Goal: Task Accomplishment & Management: Manage account settings

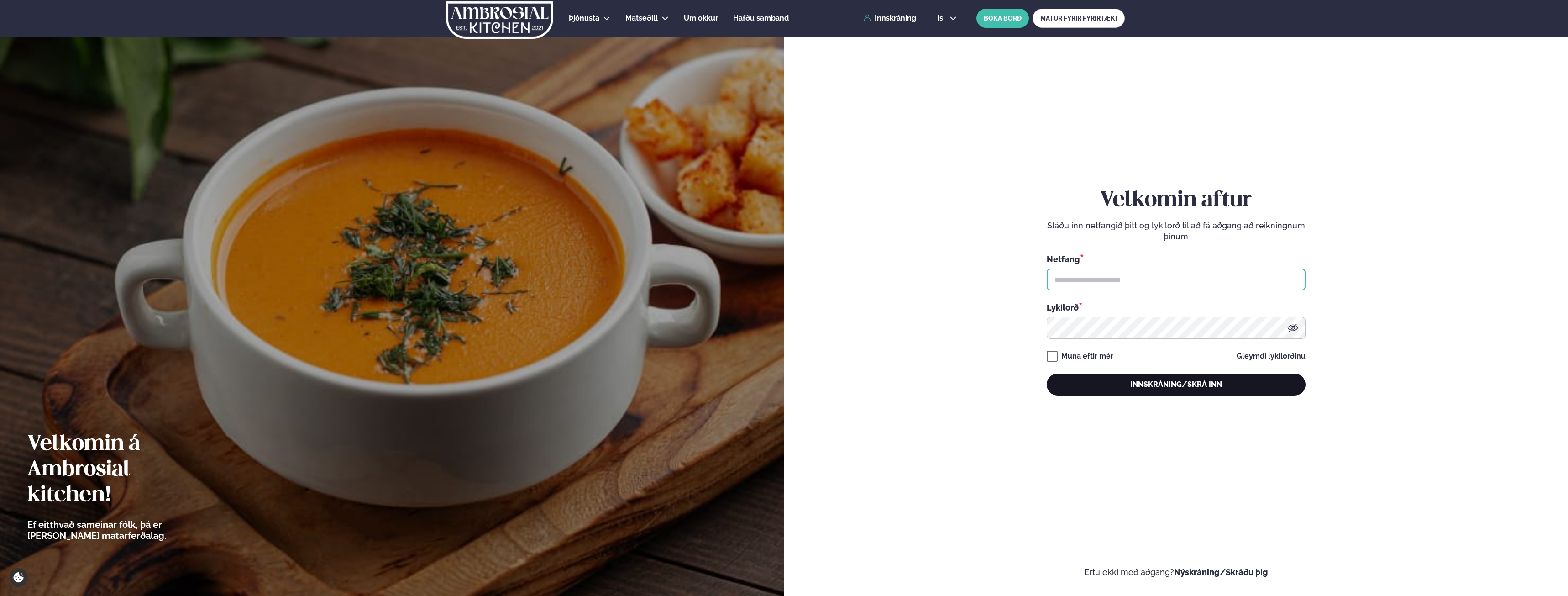
type input "**********"
click at [1220, 382] on button "Innskráning/Skrá inn" at bounding box center [1175, 384] width 259 height 22
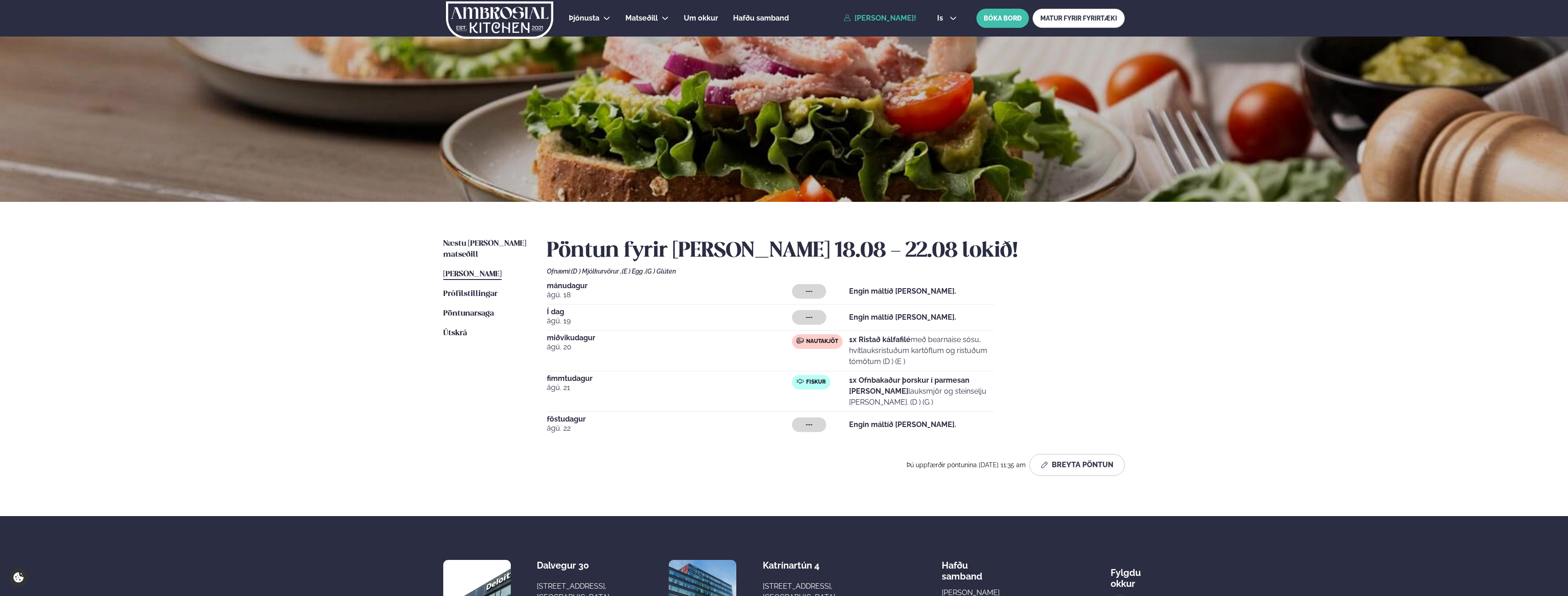
click at [862, 379] on strong "1x Ofnbakaður þorskur í parmesan [PERSON_NAME]" at bounding box center [909, 386] width 121 height 20
click at [581, 384] on span "ágú. 21" at bounding box center [669, 388] width 245 height 11
click at [1095, 458] on button "Breyta Pöntun" at bounding box center [1076, 465] width 96 height 22
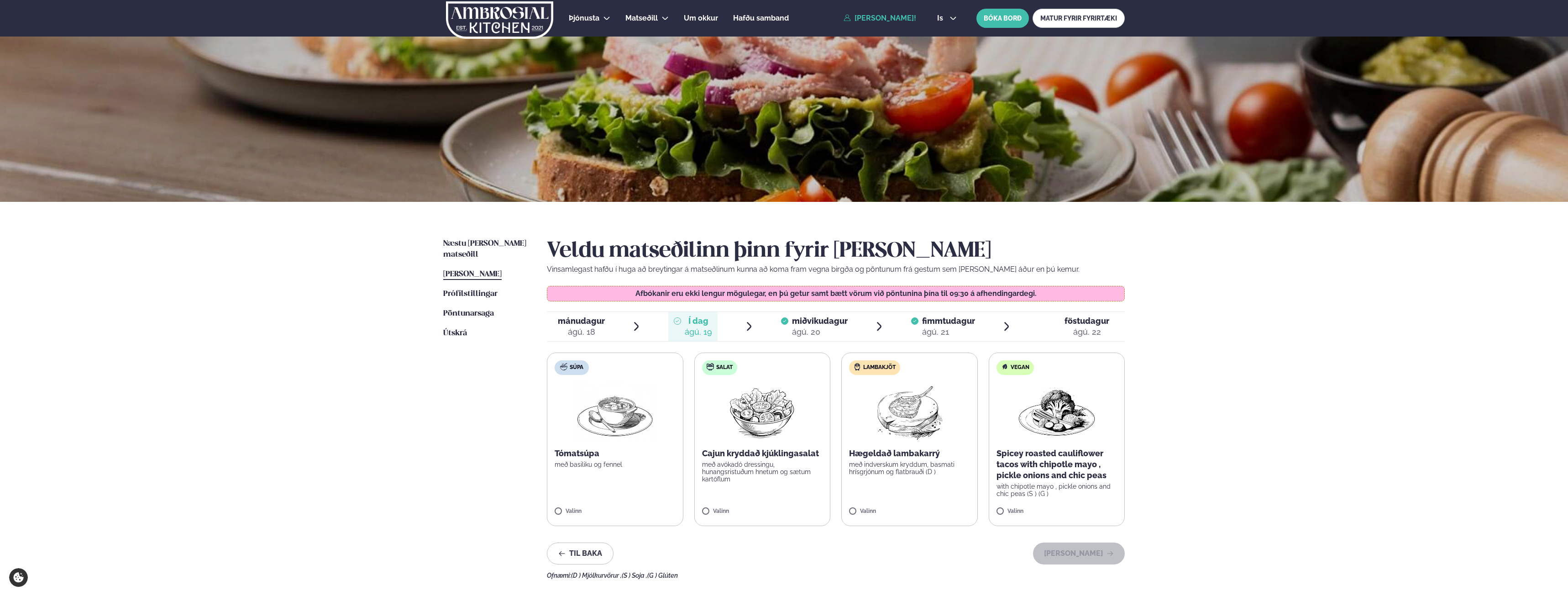
click at [939, 330] on div "ágú. 21" at bounding box center [948, 332] width 53 height 11
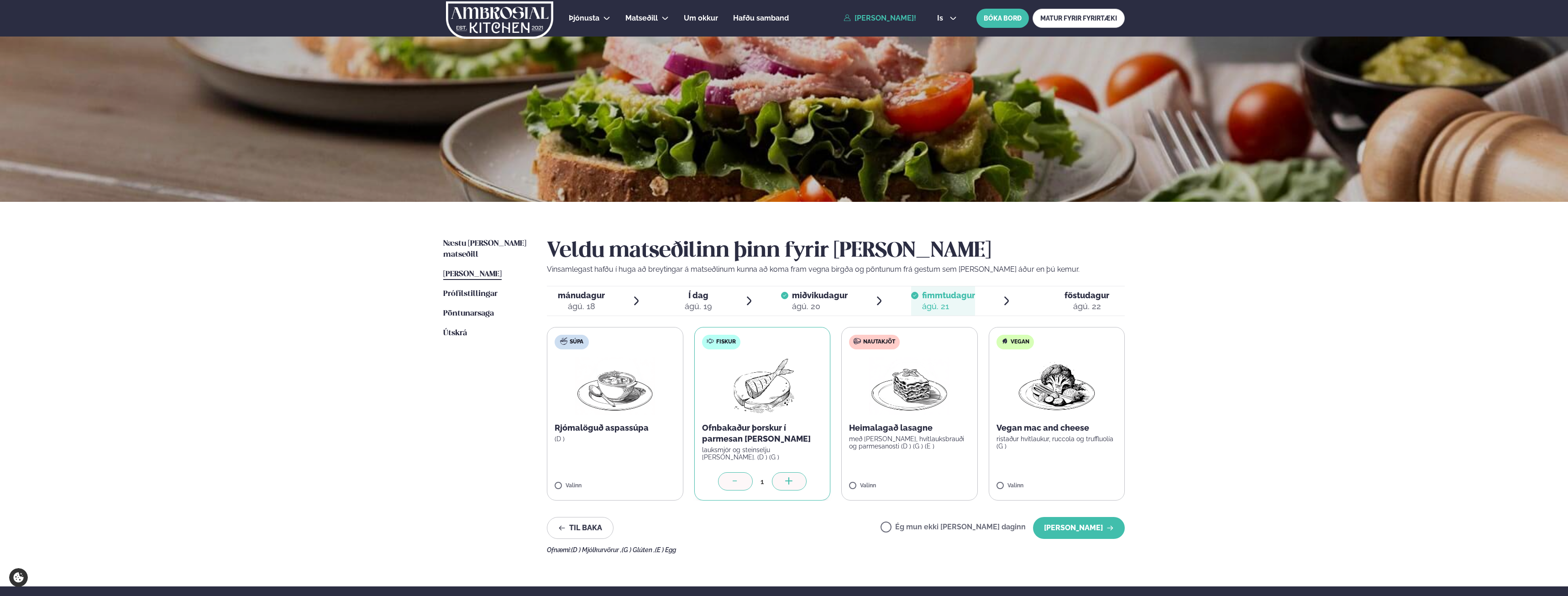
click at [960, 529] on label "Ég mun ekki [PERSON_NAME] daginn" at bounding box center [953, 528] width 145 height 10
click at [1119, 529] on button "[PERSON_NAME]" at bounding box center [1079, 527] width 92 height 22
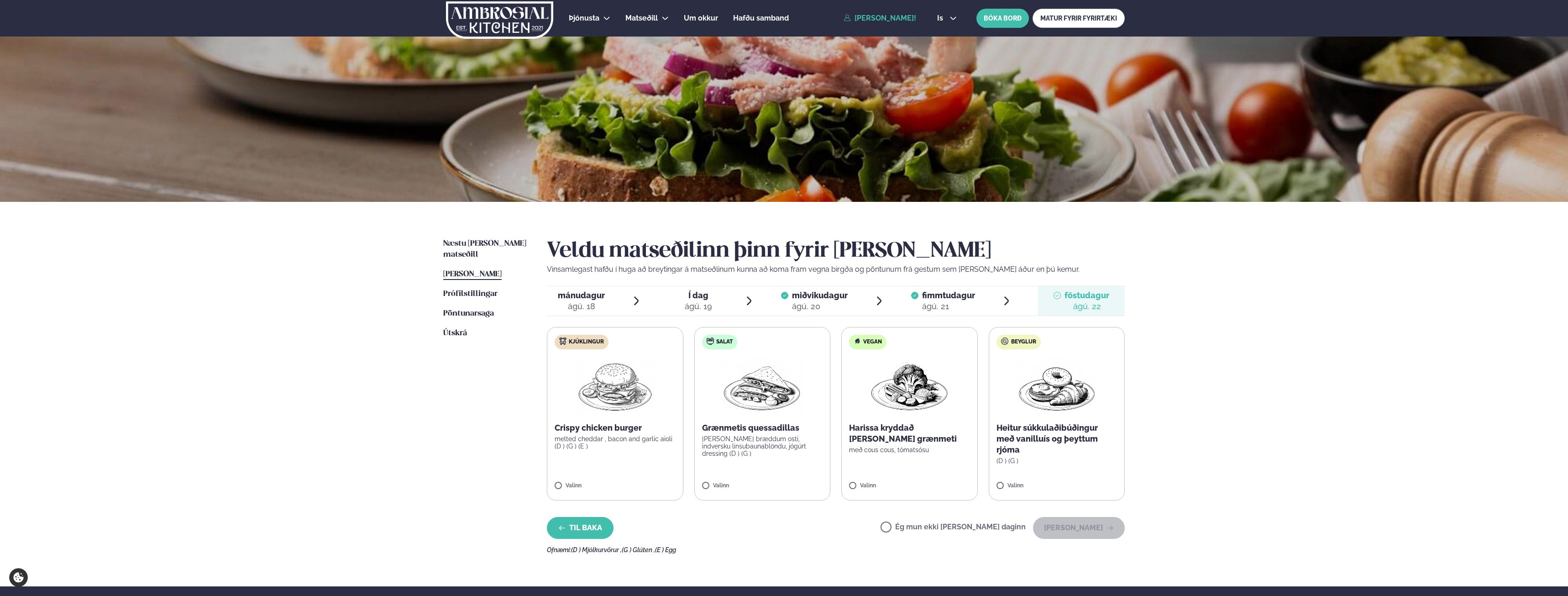
click at [586, 527] on button "Til baka" at bounding box center [580, 527] width 66 height 22
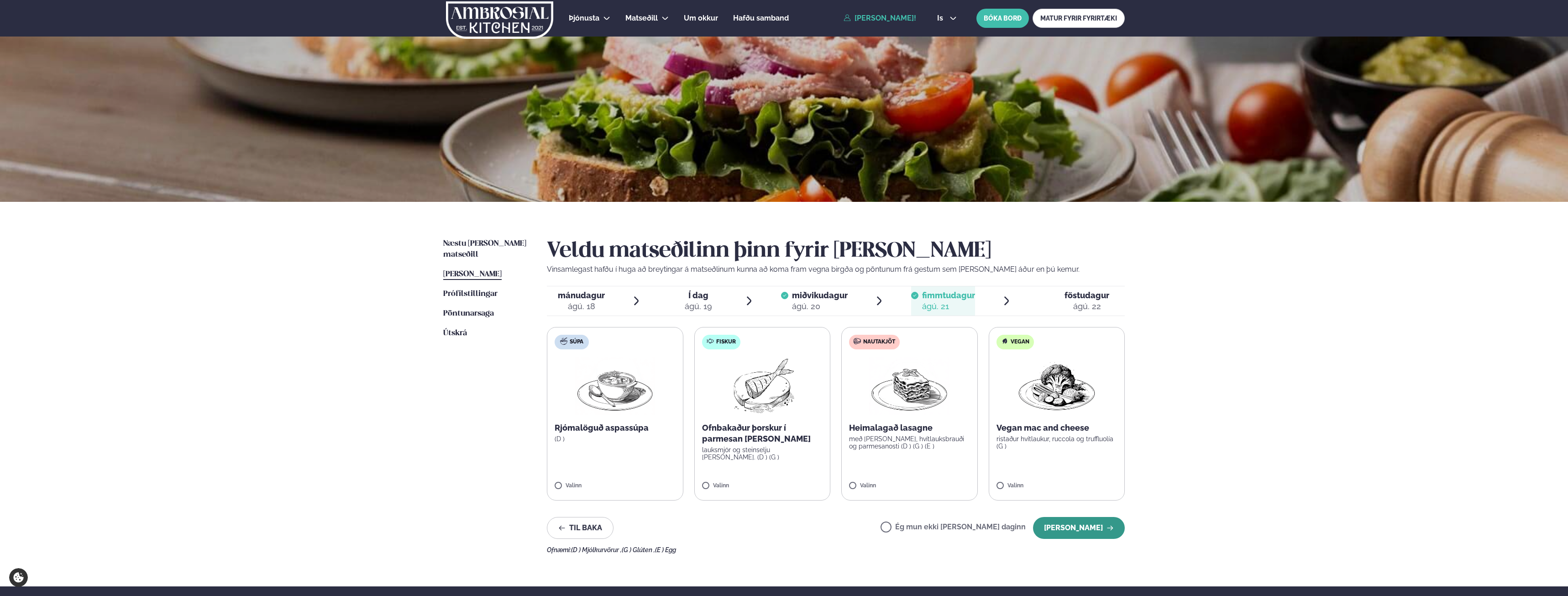
click at [1070, 532] on button "[PERSON_NAME]" at bounding box center [1079, 527] width 92 height 22
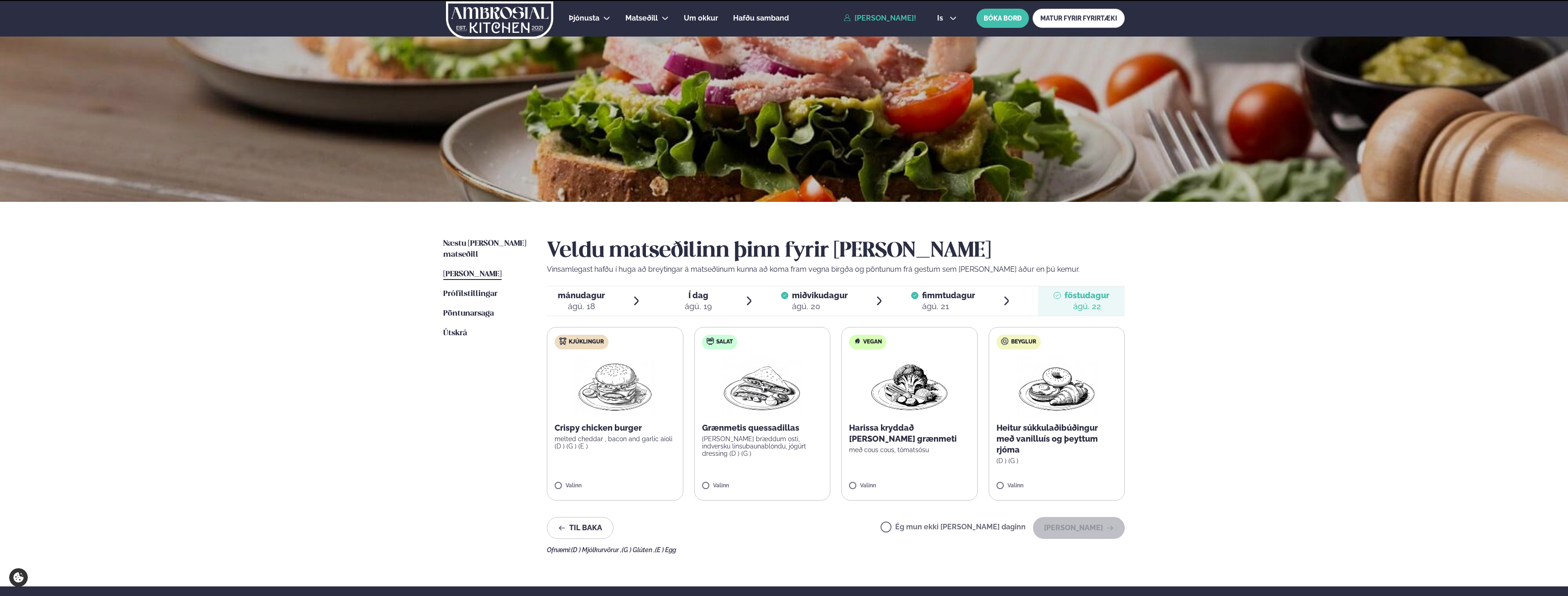
click at [952, 529] on label "Ég mun ekki [PERSON_NAME] daginn" at bounding box center [953, 528] width 145 height 10
click at [1070, 530] on button "[PERSON_NAME]" at bounding box center [1079, 527] width 92 height 22
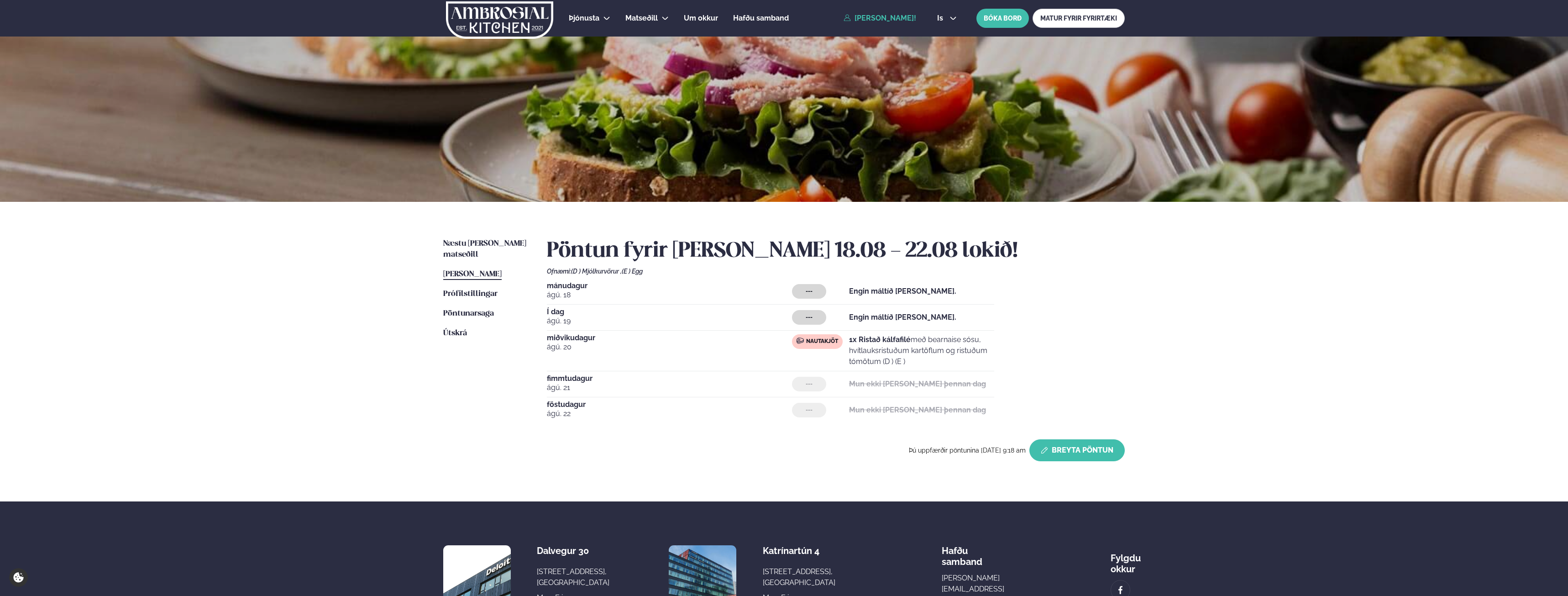
click at [1100, 456] on button "Breyta Pöntun" at bounding box center [1076, 450] width 96 height 22
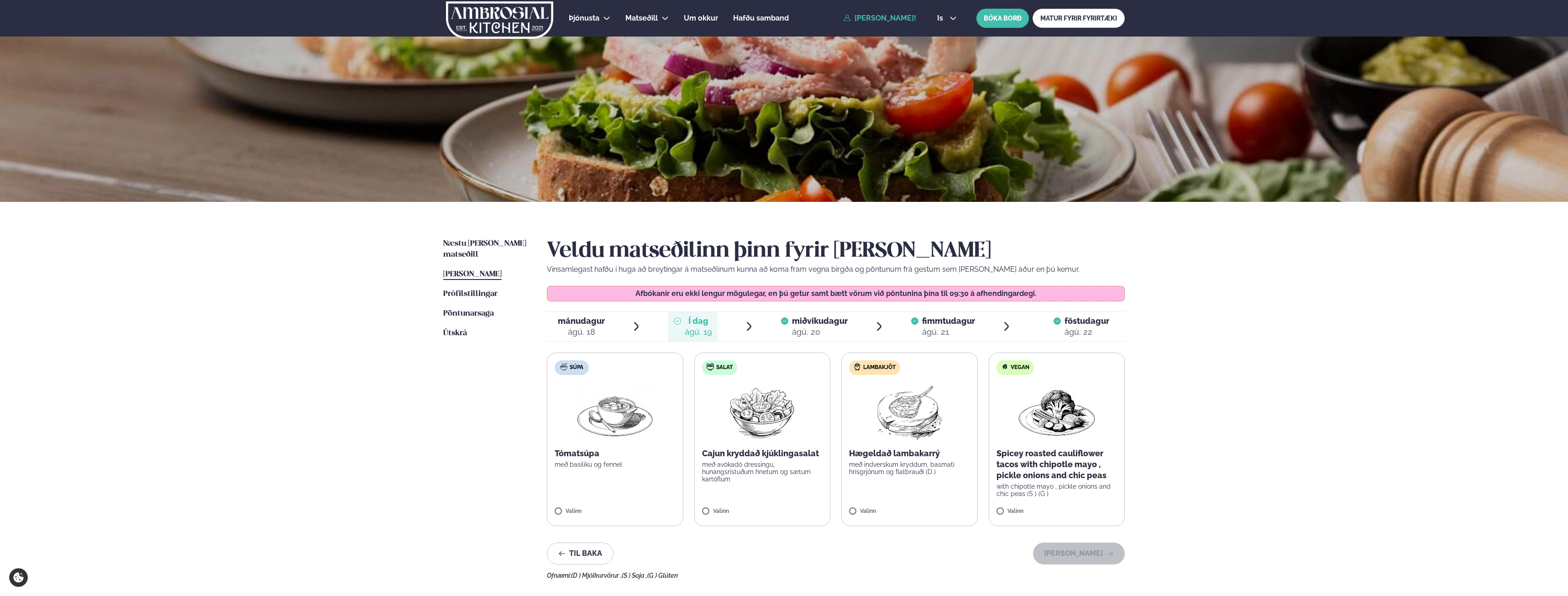
click at [794, 326] on div "miðvikudagur mið." at bounding box center [819, 321] width 56 height 11
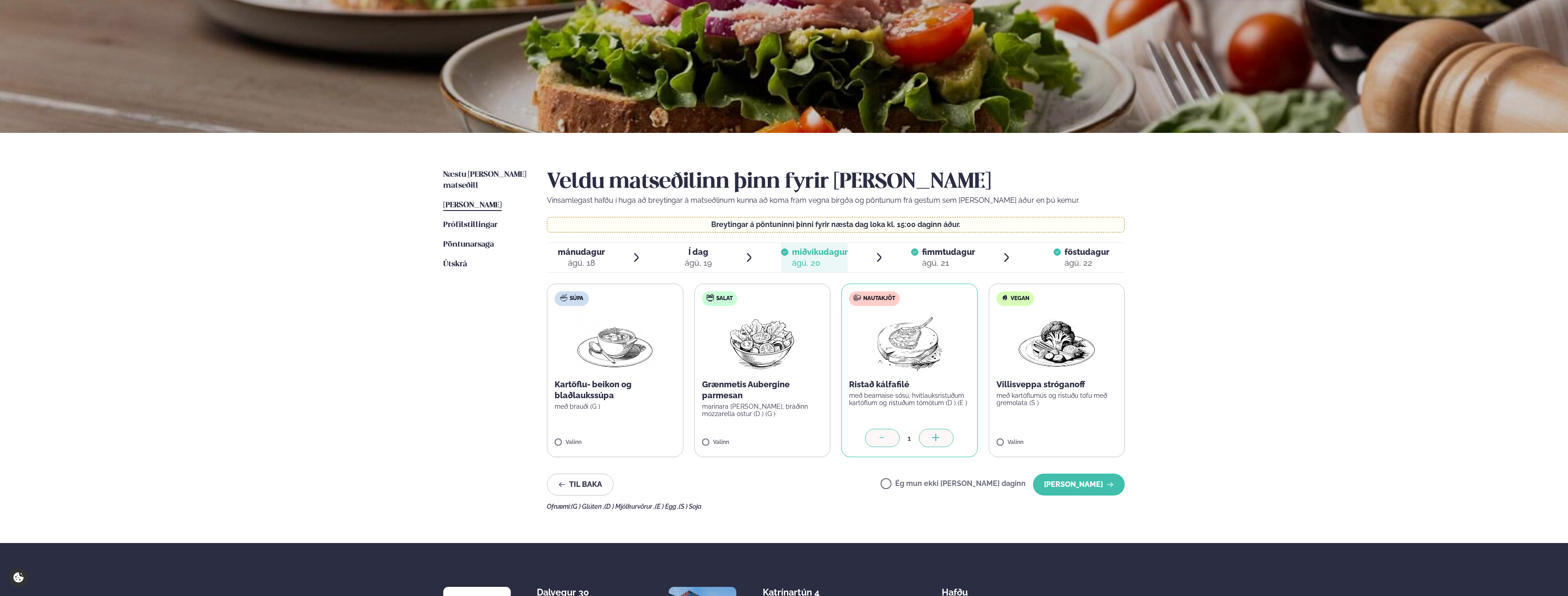
scroll to position [91, 0]
